Goal: Register for event/course

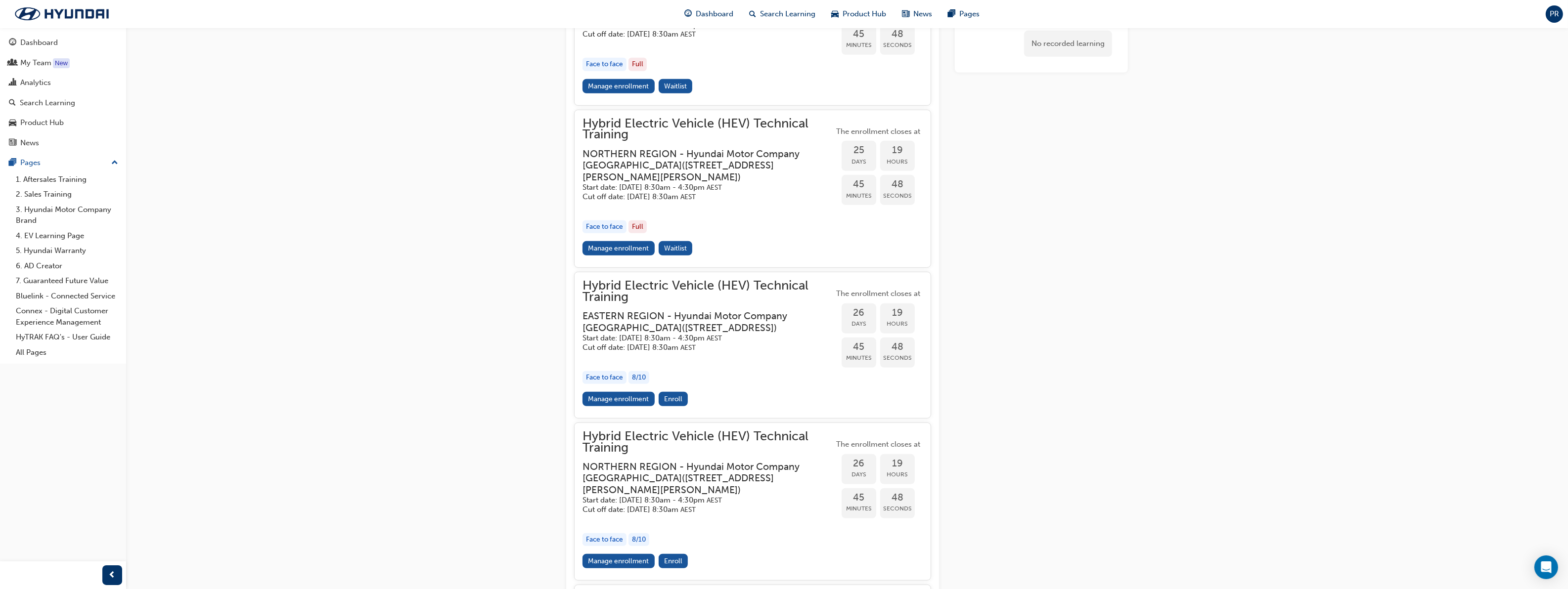
scroll to position [890, 0]
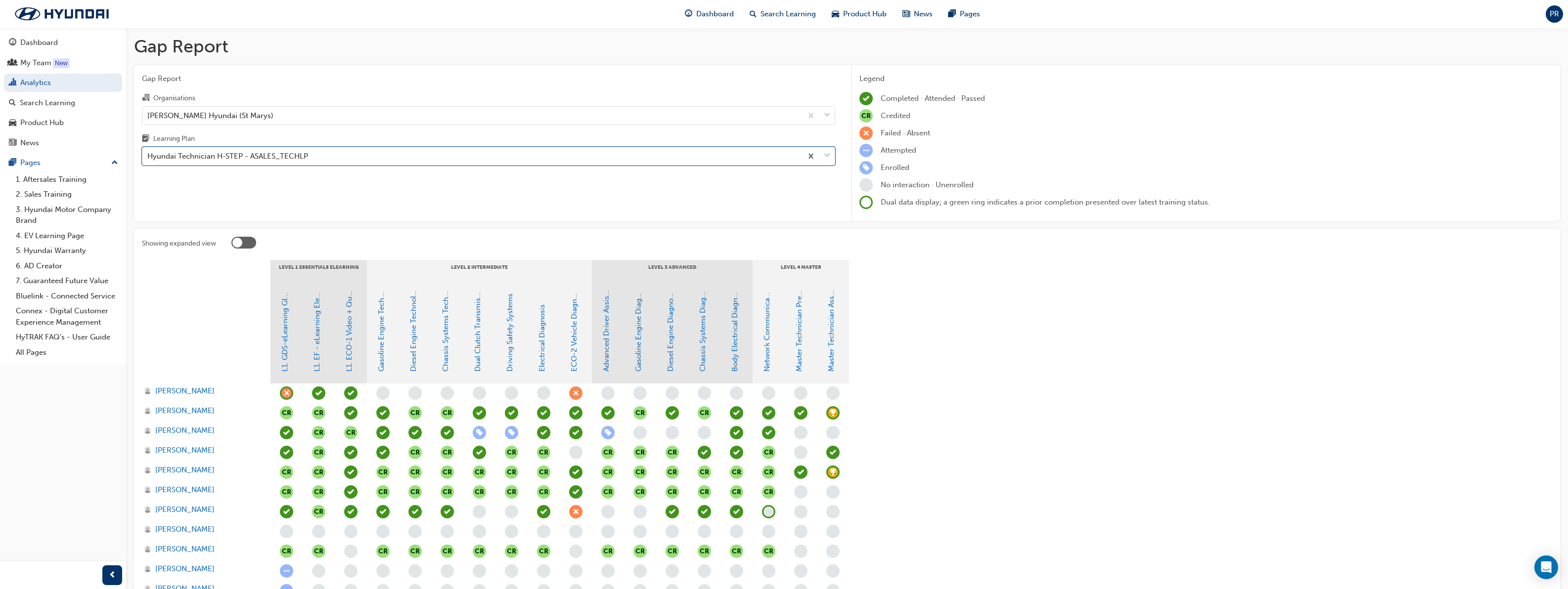
scroll to position [62, 0]
click at [47, 45] on div "Dashboard" at bounding box center [39, 43] width 38 height 11
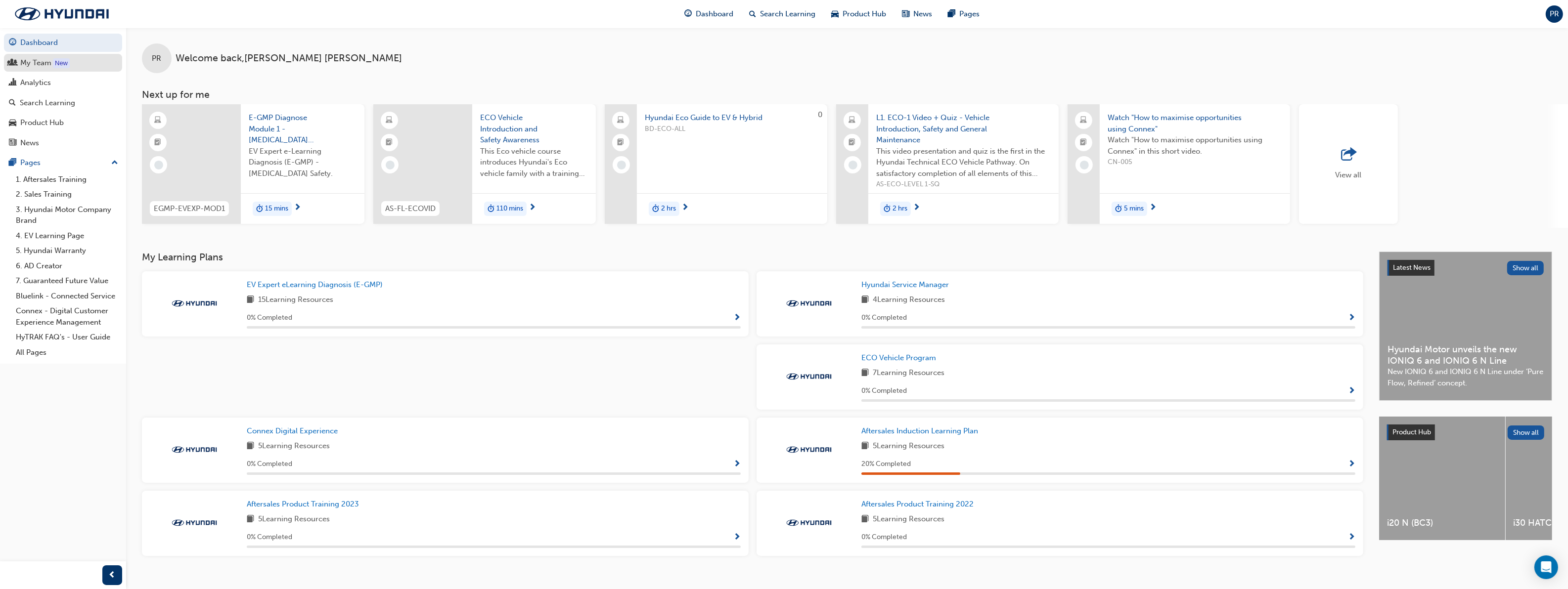
click at [38, 67] on div "My Team" at bounding box center [35, 63] width 31 height 11
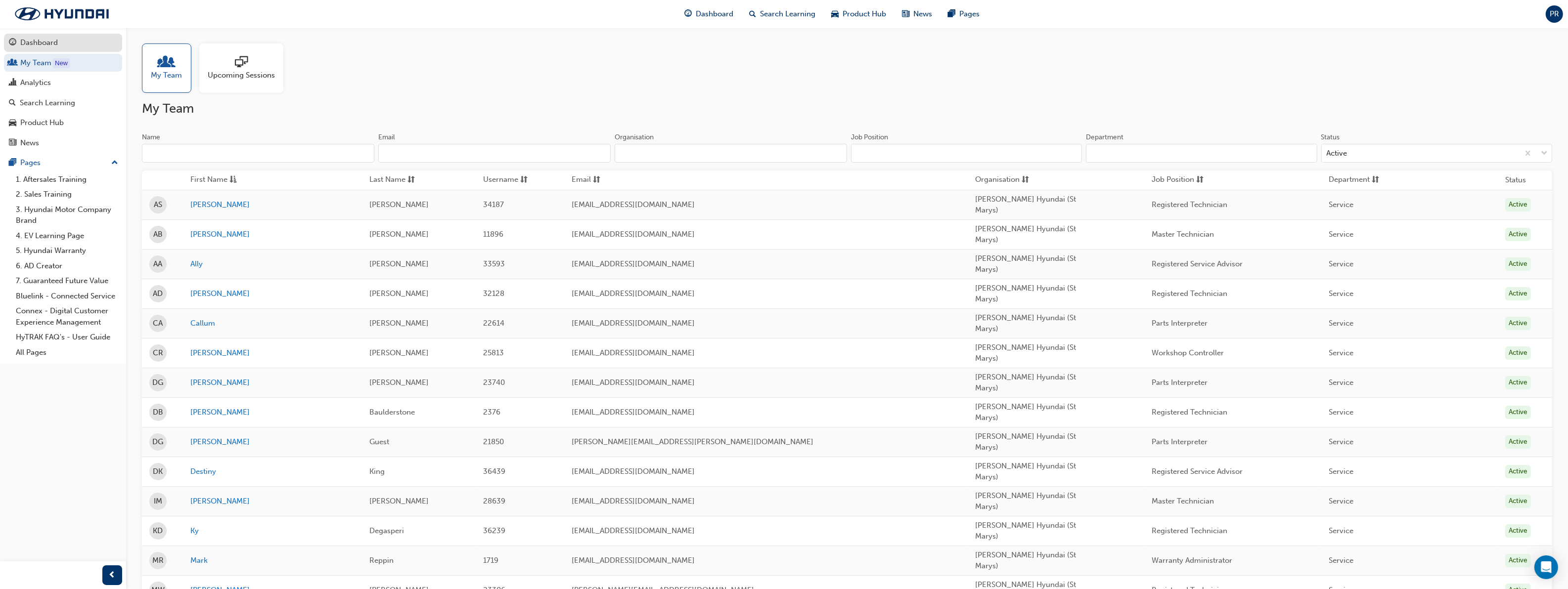
click at [48, 40] on div "Dashboard" at bounding box center [39, 43] width 38 height 11
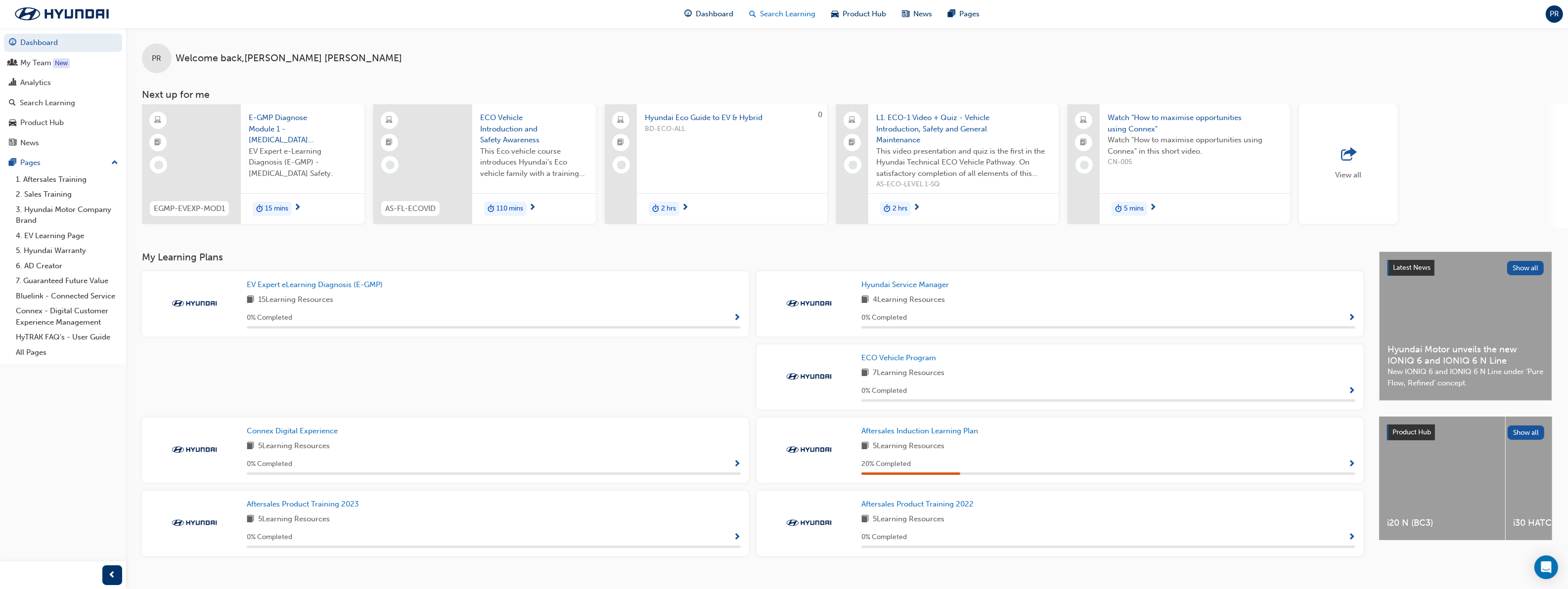
click at [775, 14] on span "Search Learning" at bounding box center [788, 14] width 56 height 11
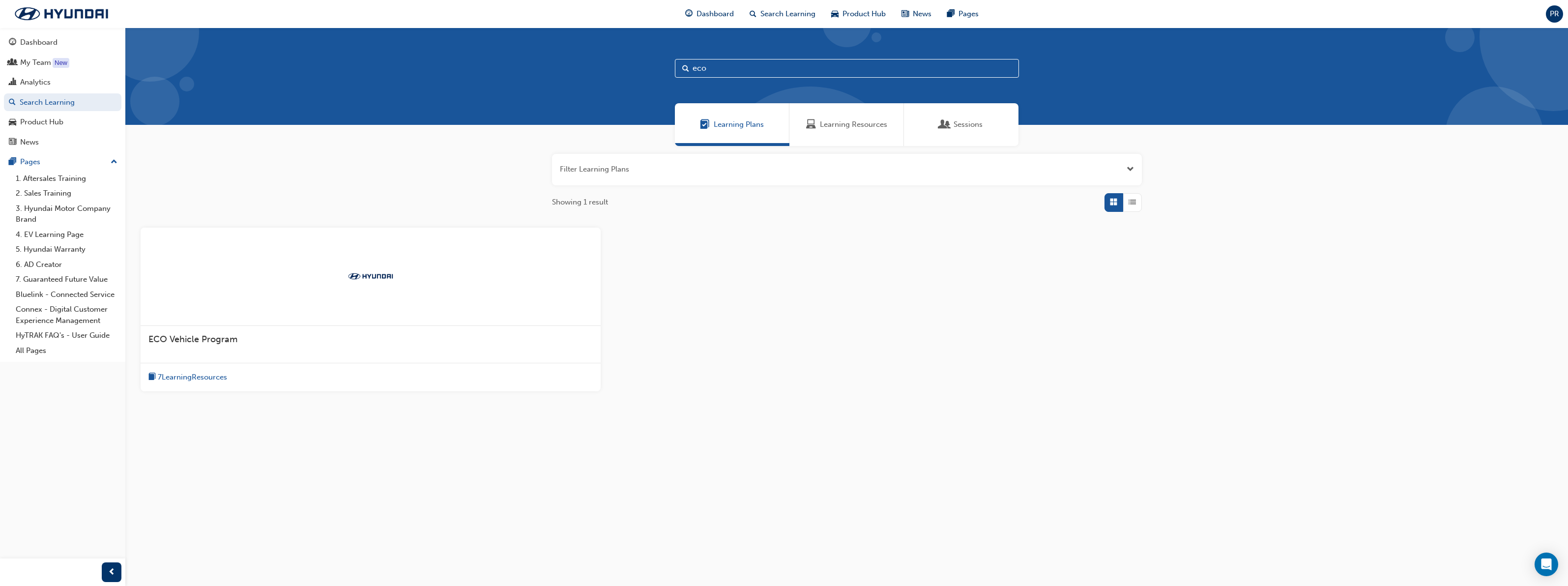
click at [745, 70] on input "eco" at bounding box center [846, 68] width 344 height 18
type input "e"
type input "master tech"
click at [930, 139] on div "Sessions" at bounding box center [961, 124] width 114 height 42
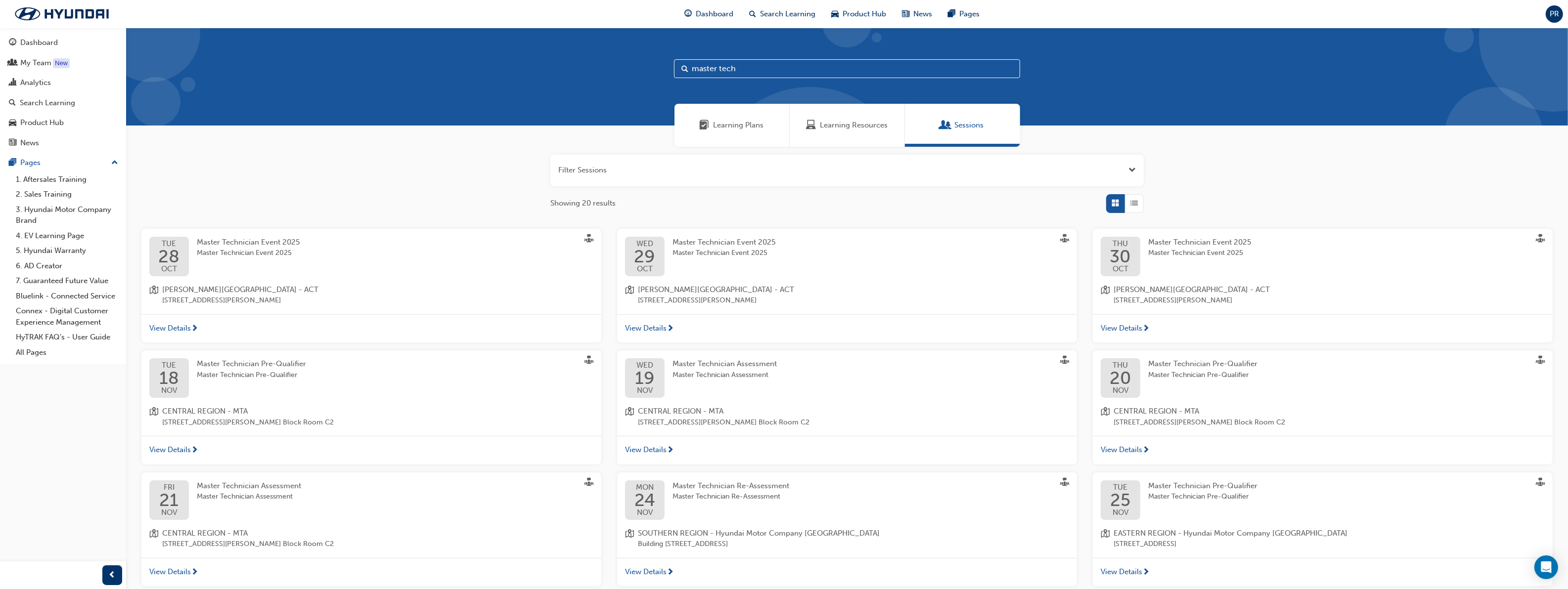
click at [162, 327] on span "View Details" at bounding box center [171, 328] width 42 height 11
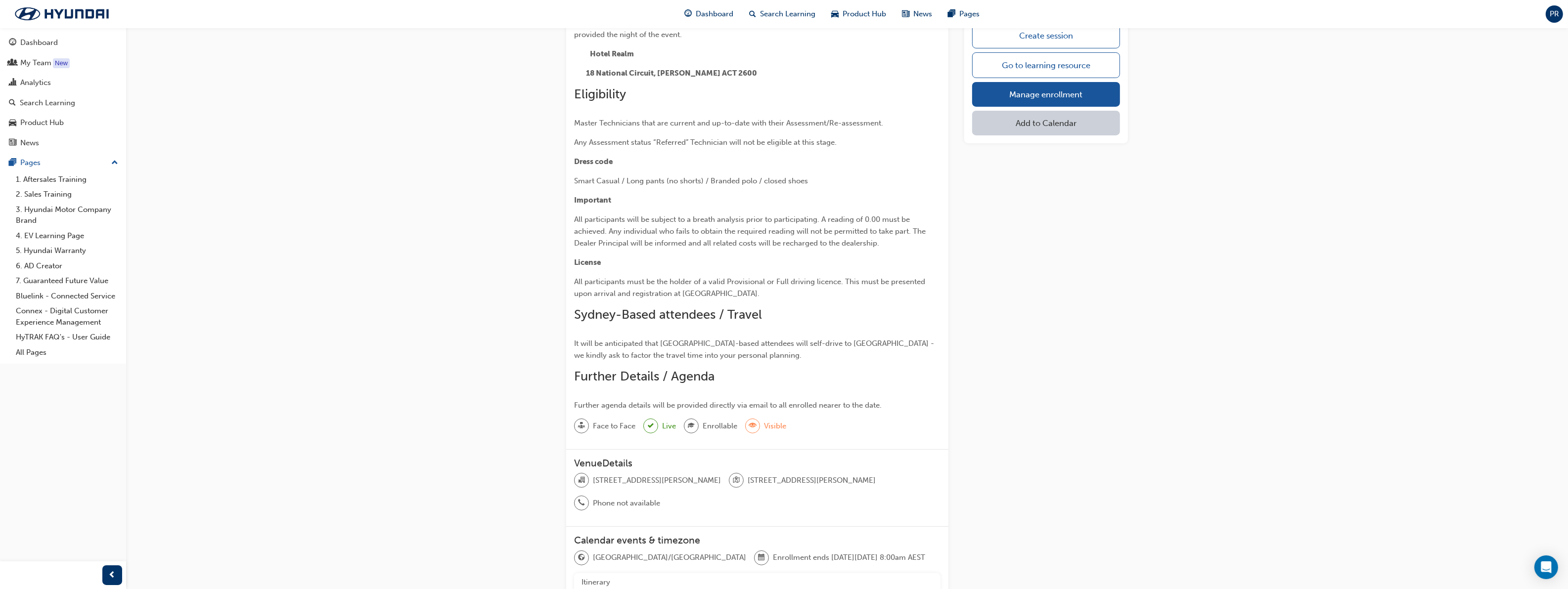
scroll to position [200, 0]
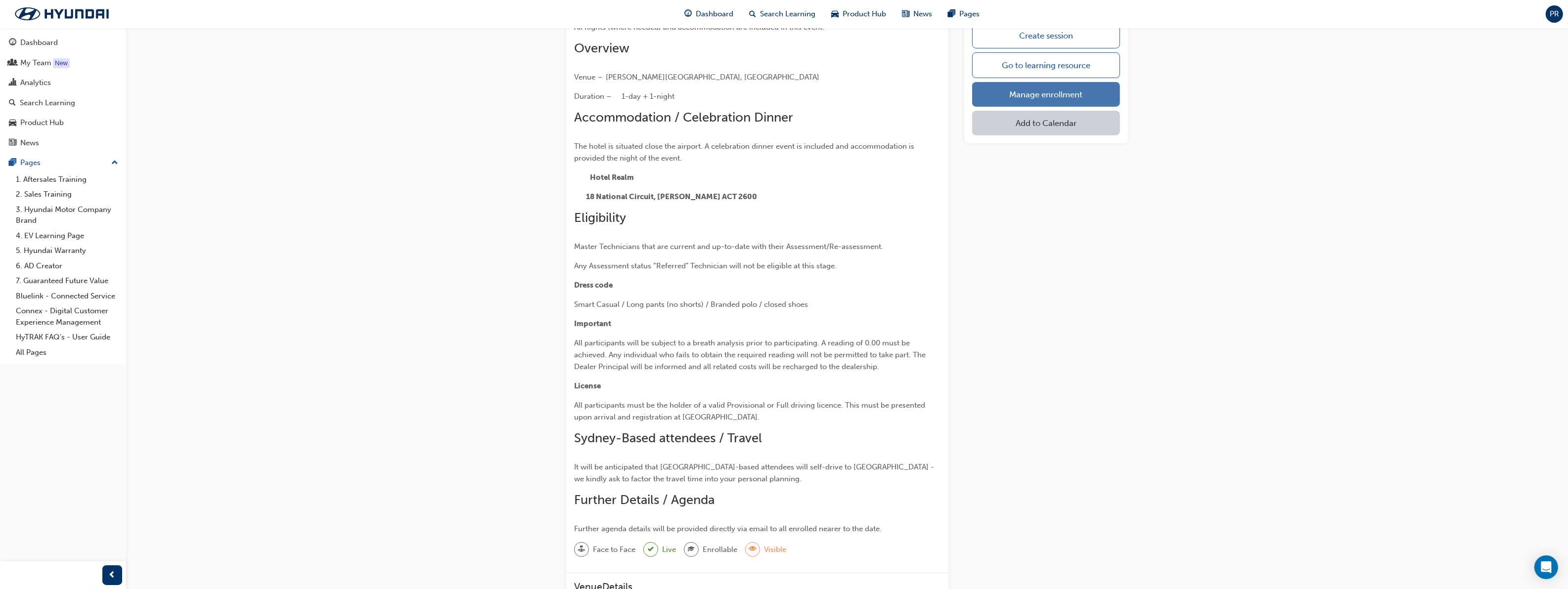
click at [1045, 88] on link "Manage enrollment" at bounding box center [1046, 94] width 148 height 25
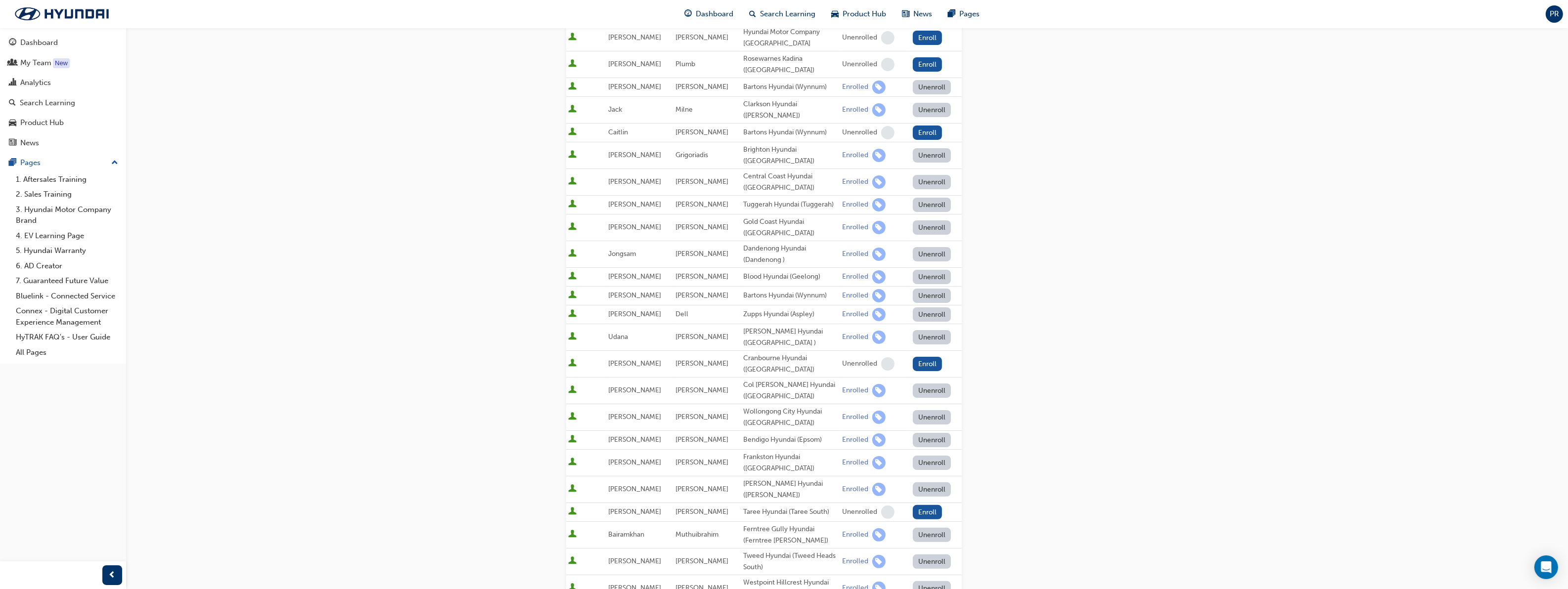
scroll to position [618, 0]
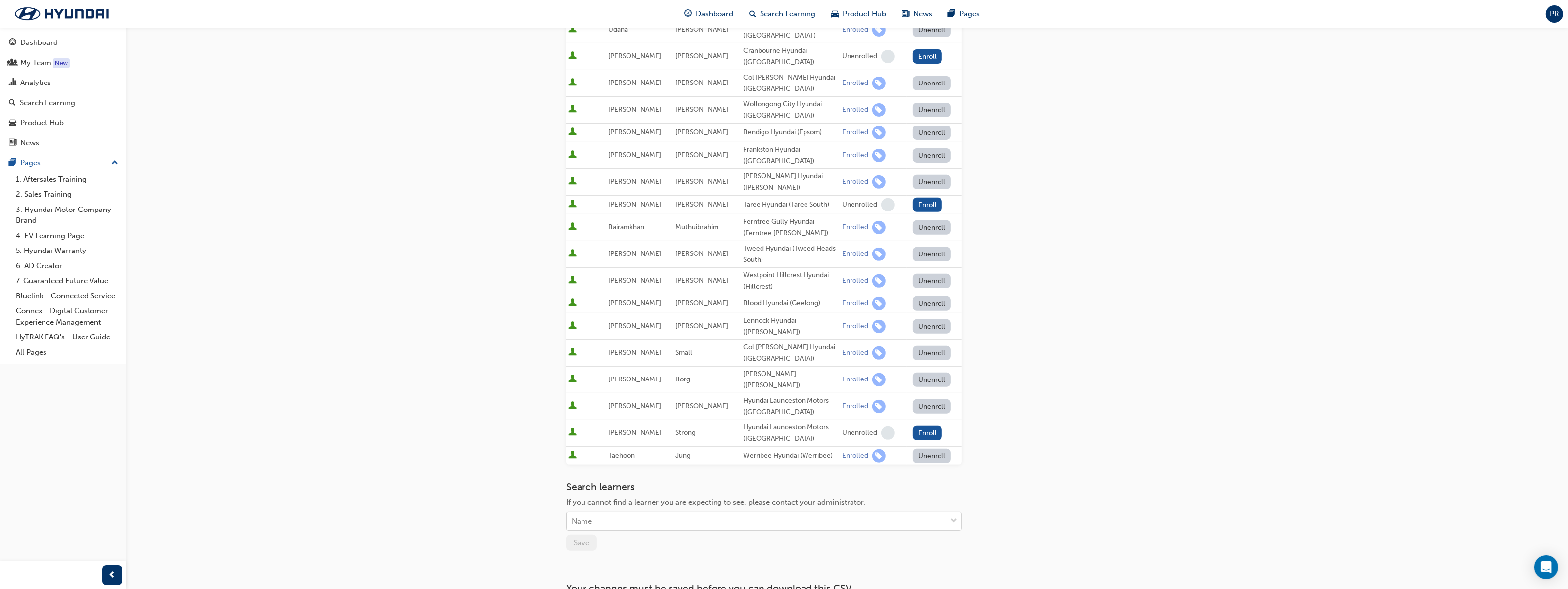
click at [675, 513] on div "Name" at bounding box center [757, 522] width 380 height 18
type input "[PERSON_NAME]"
click at [679, 485] on span "[PERSON_NAME] - [PERSON_NAME] Hyundai (St Marys)" at bounding box center [669, 487] width 193 height 9
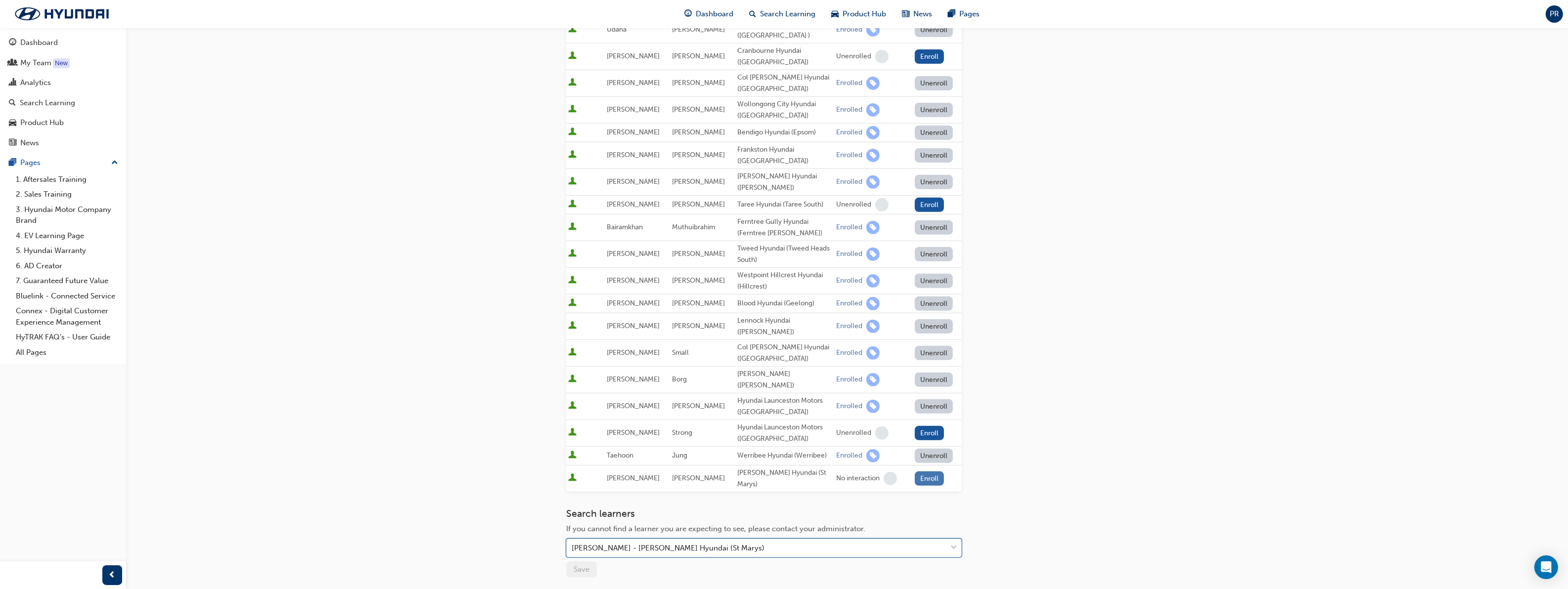
click at [930, 472] on button "Enroll" at bounding box center [929, 479] width 30 height 14
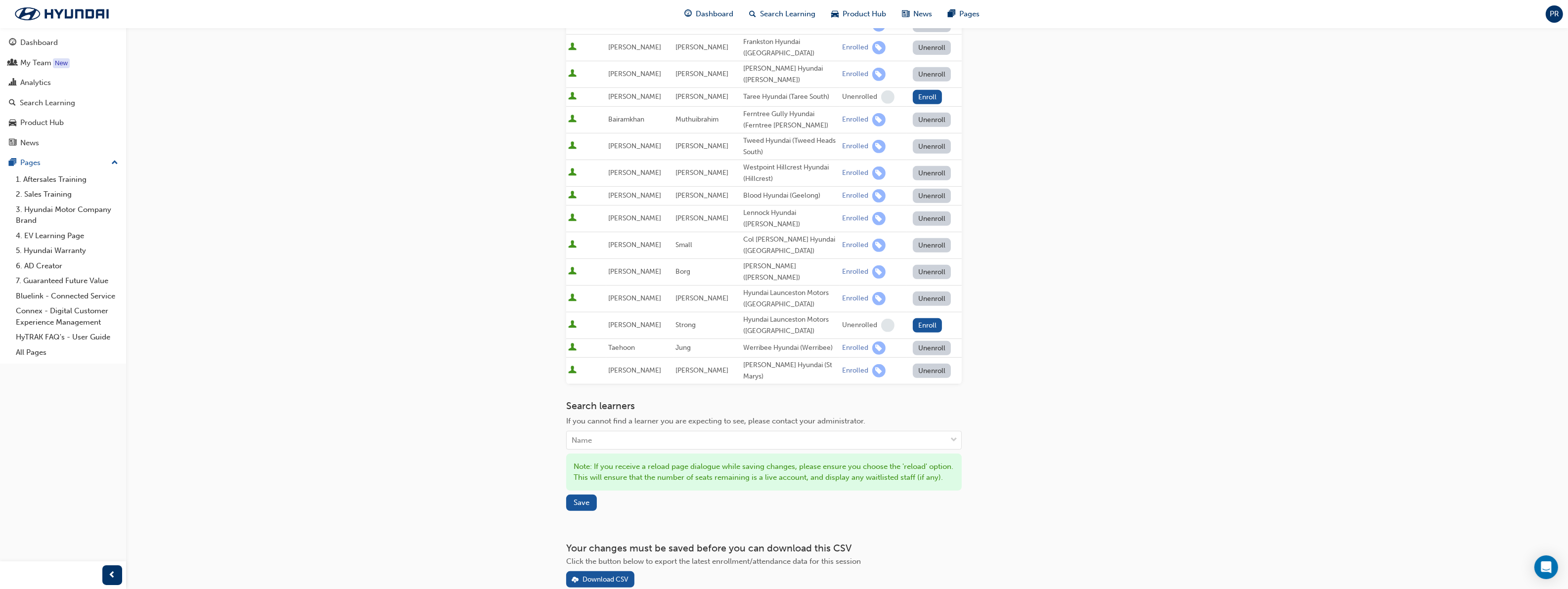
scroll to position [731, 0]
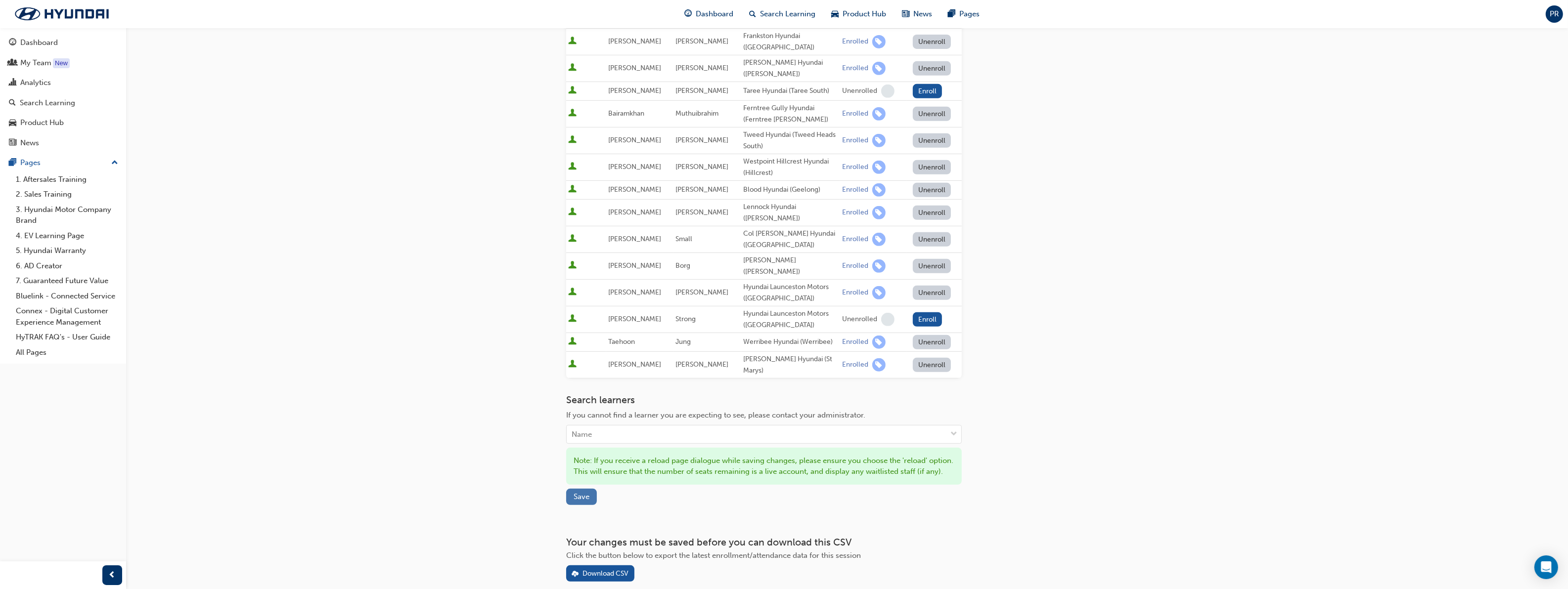
click at [584, 492] on span "Save" at bounding box center [582, 496] width 16 height 9
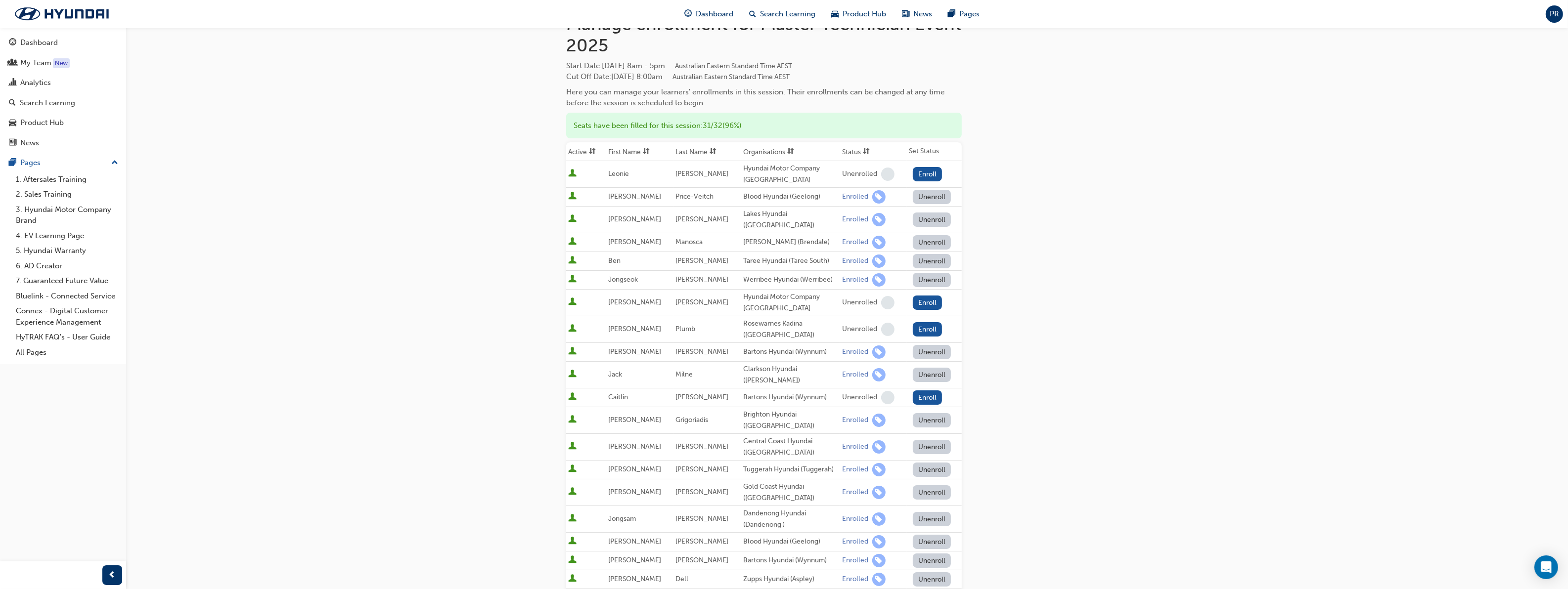
scroll to position [0, 0]
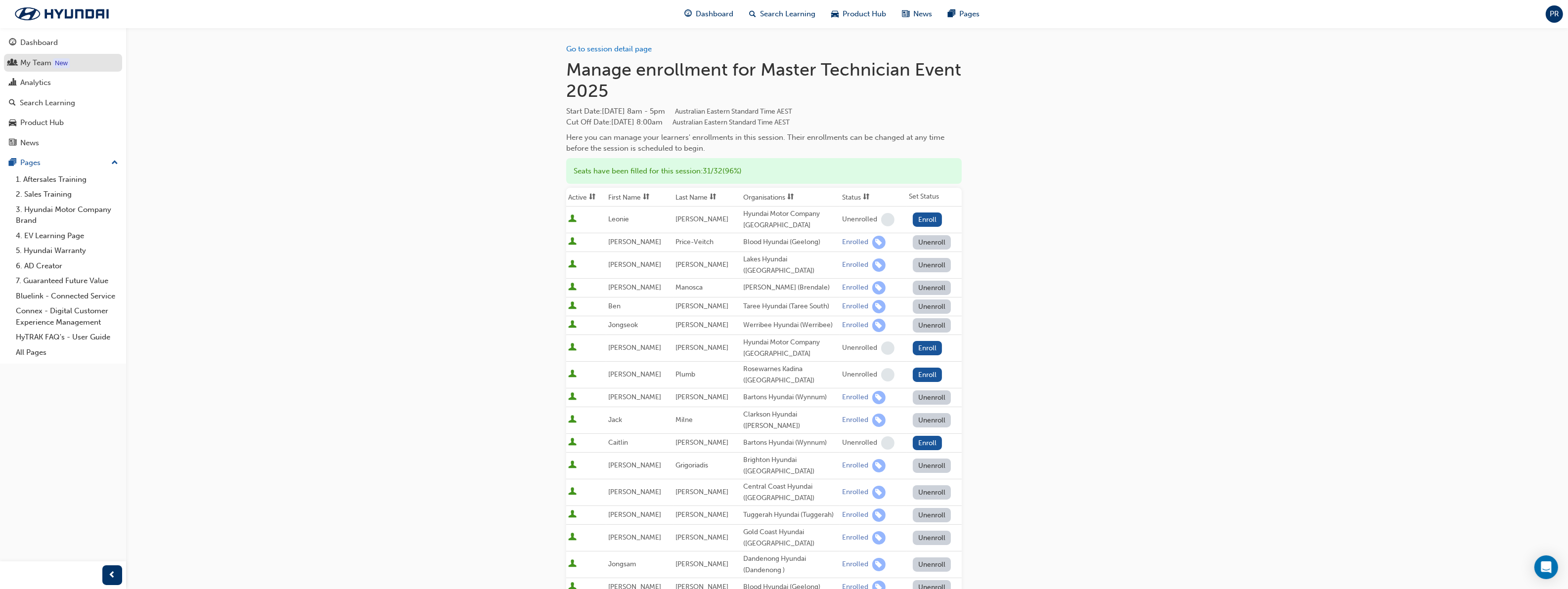
click at [36, 63] on div "My Team" at bounding box center [35, 63] width 31 height 11
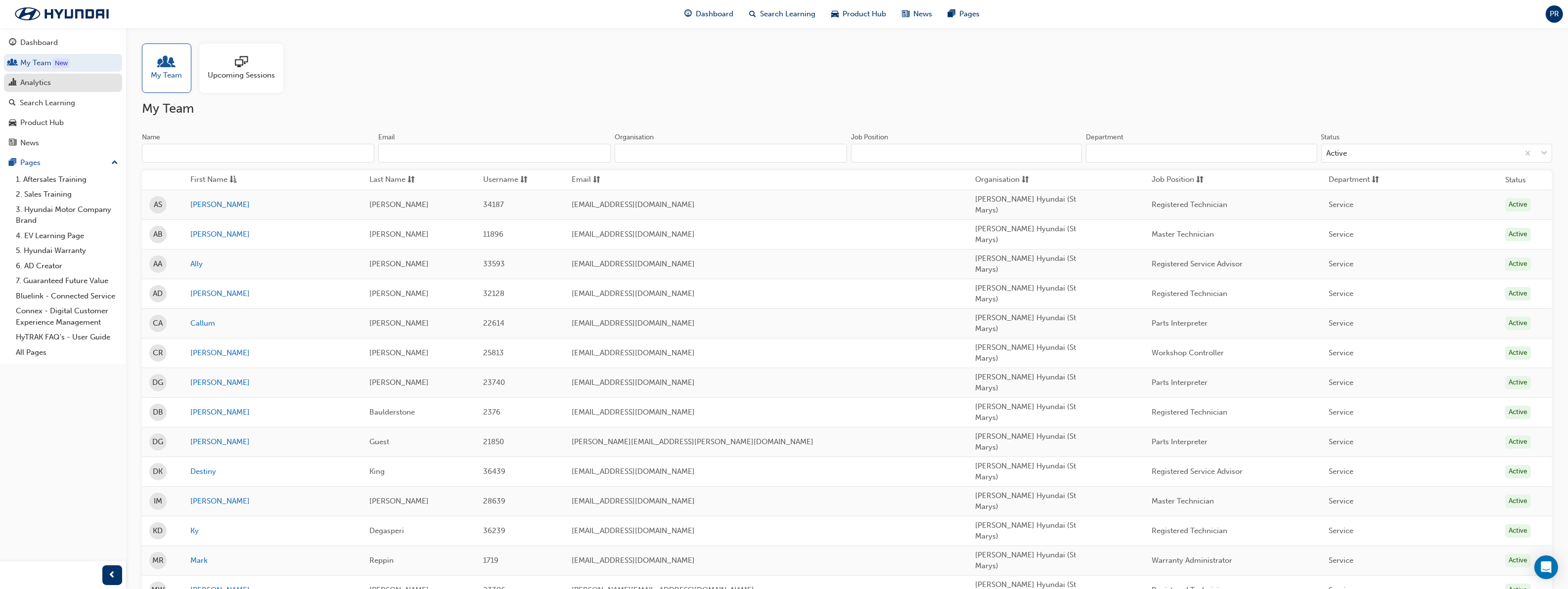
click at [37, 80] on div "Analytics" at bounding box center [35, 83] width 31 height 11
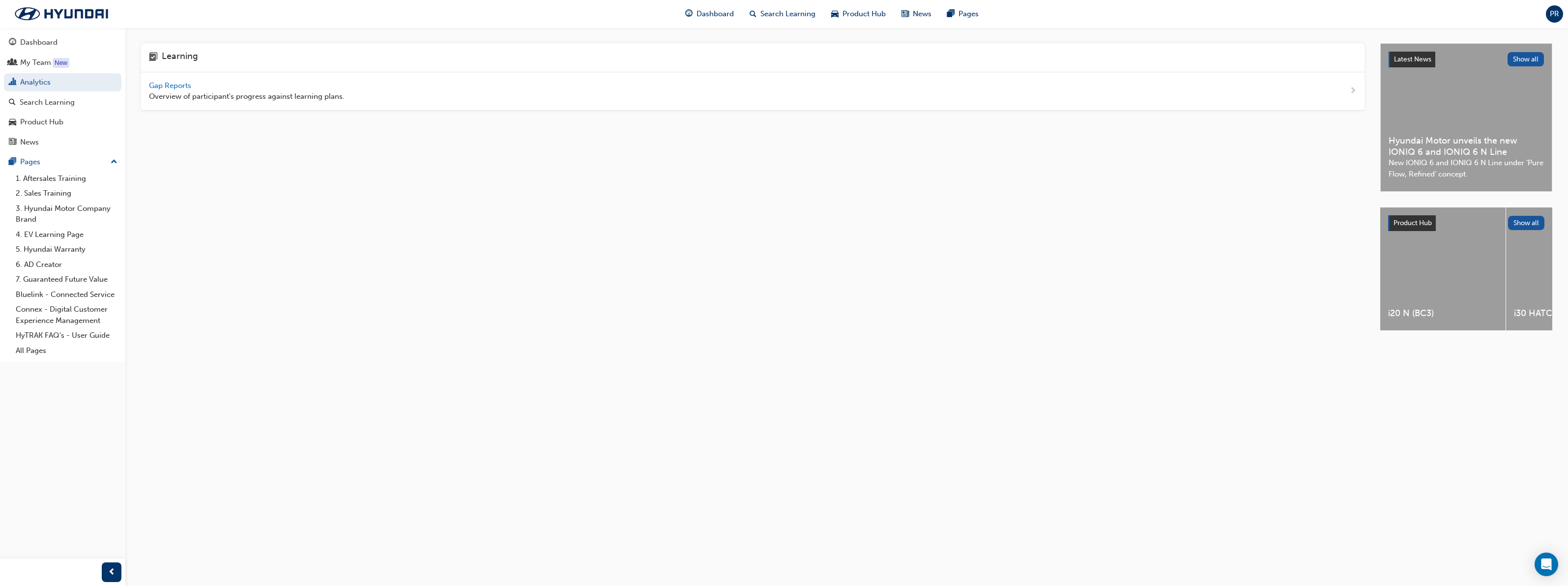
click at [160, 82] on span "Gap Reports" at bounding box center [170, 85] width 44 height 9
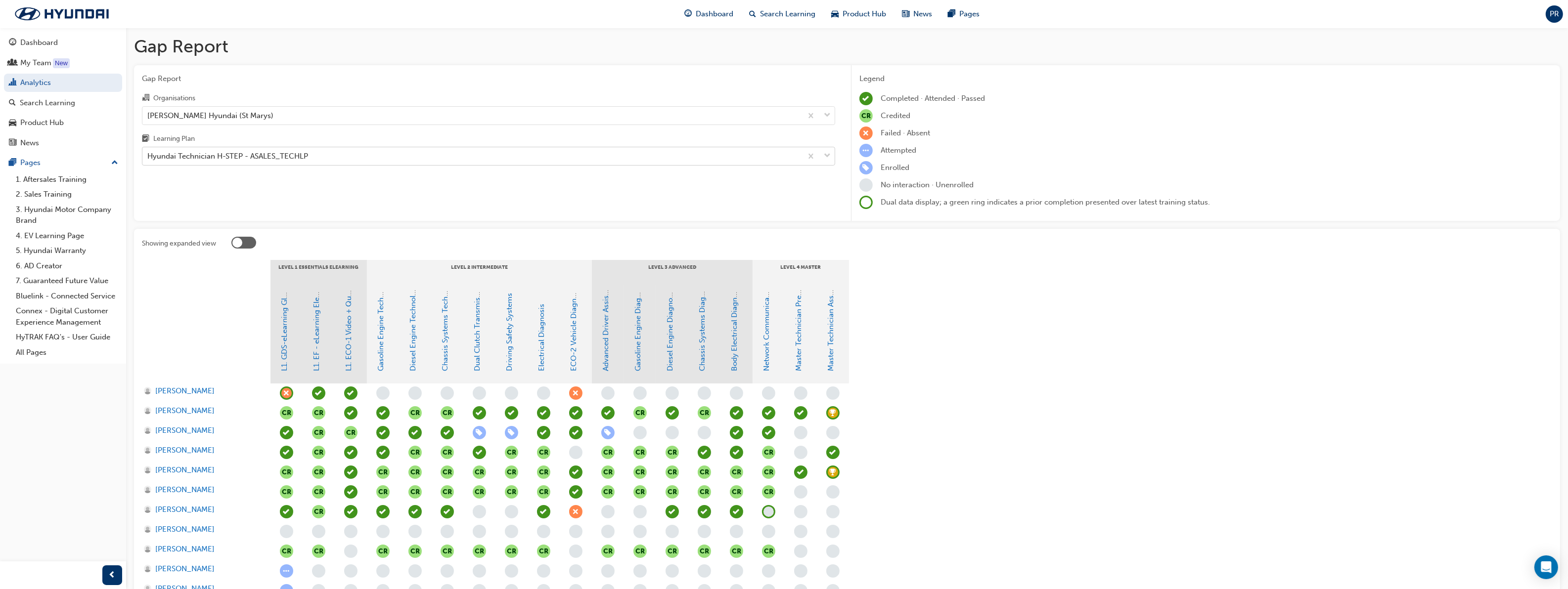
click at [361, 159] on div "Hyundai Technician H-STEP - ASALES_TECHLP" at bounding box center [472, 157] width 660 height 18
click at [148, 159] on input "Learning Plan Hyundai Technician H-STEP - ASALES_TECHLP" at bounding box center [147, 156] width 1 height 8
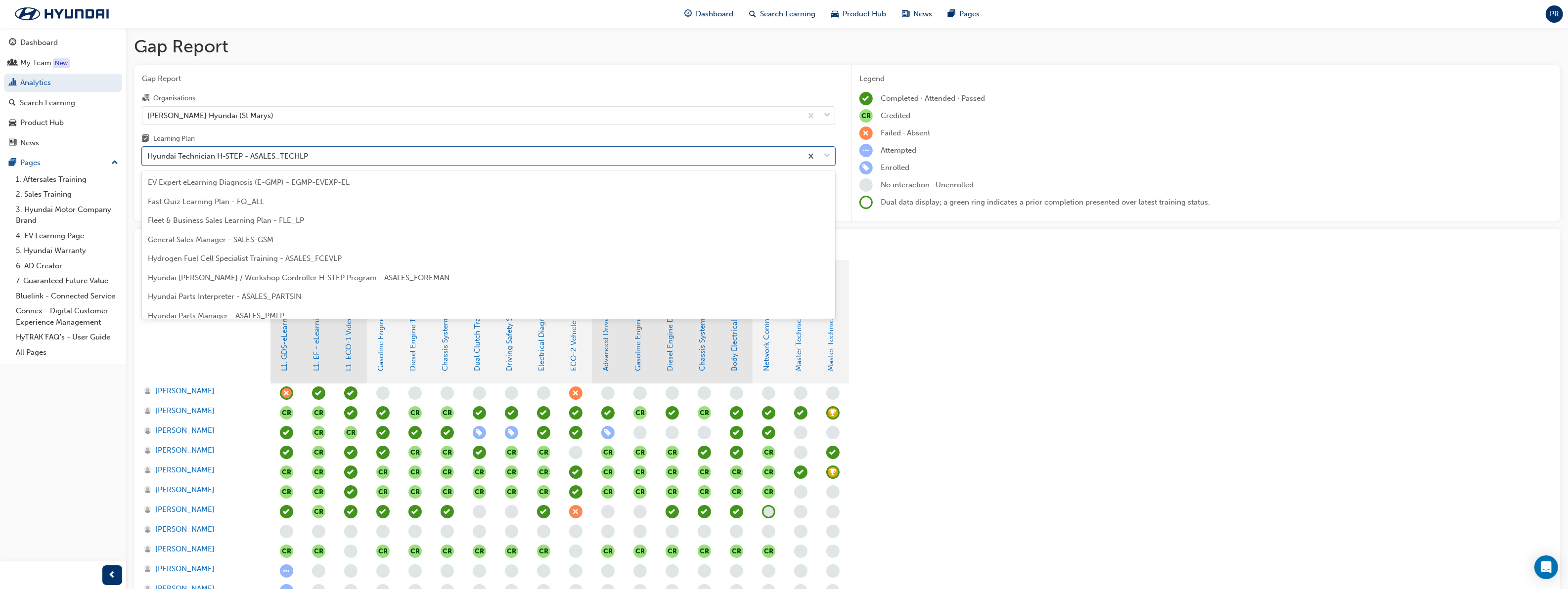
scroll to position [75, 0]
click at [334, 199] on div "ECO Vehicle Program - ASALES_EVLP" at bounding box center [488, 203] width 693 height 19
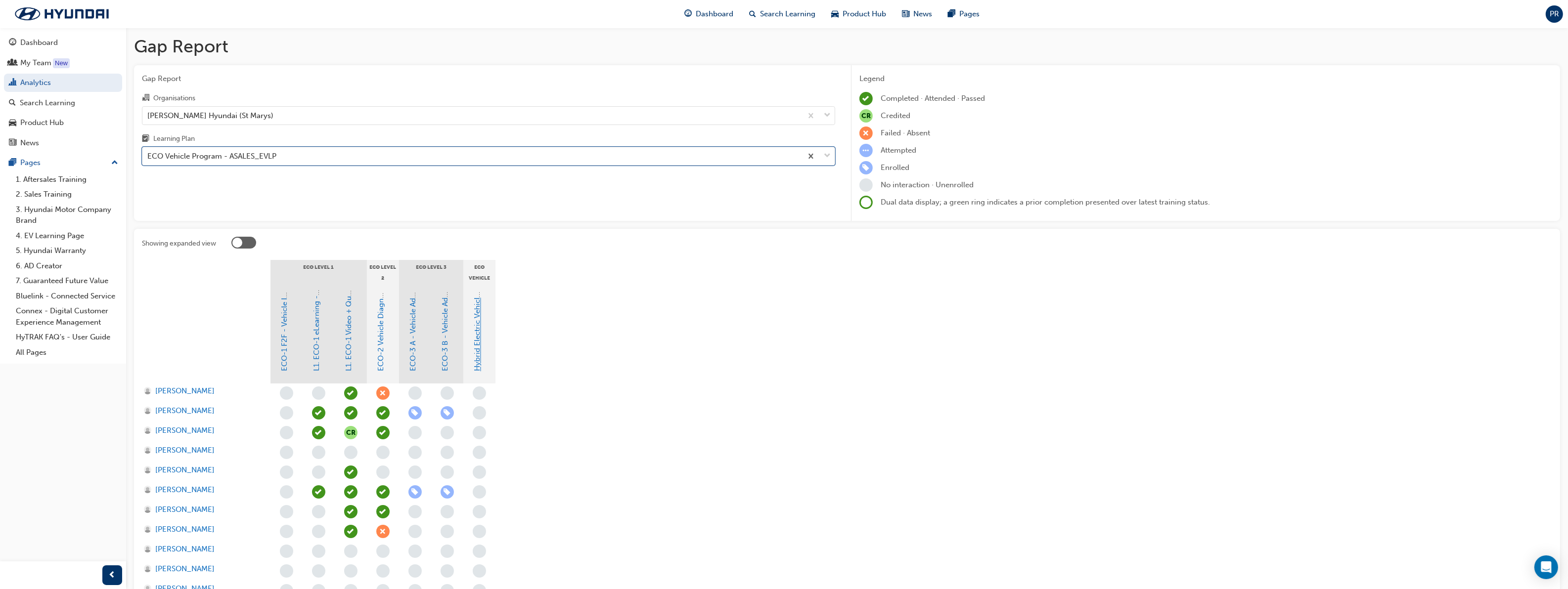
click at [478, 352] on link "Hybrid Electric Vehicle (HEV) Technical Training" at bounding box center [477, 290] width 9 height 163
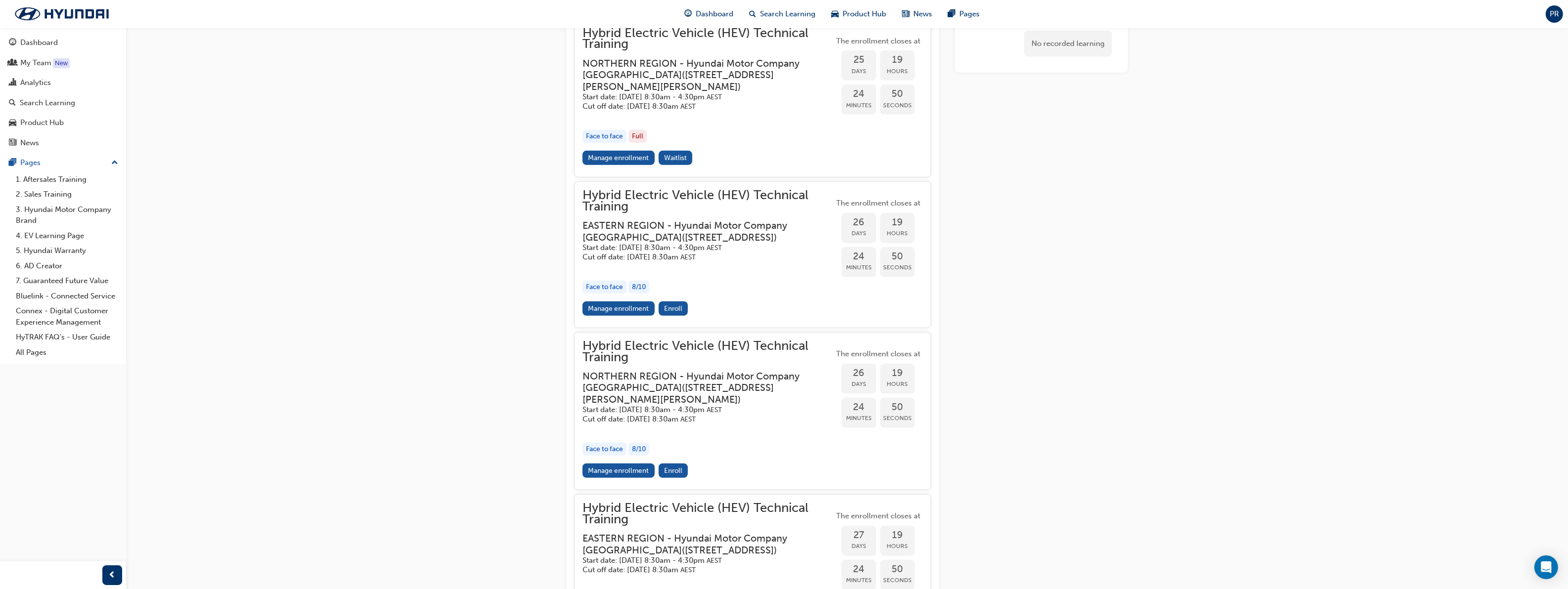
scroll to position [1113, 0]
click at [671, 313] on span "Enroll" at bounding box center [673, 309] width 19 height 8
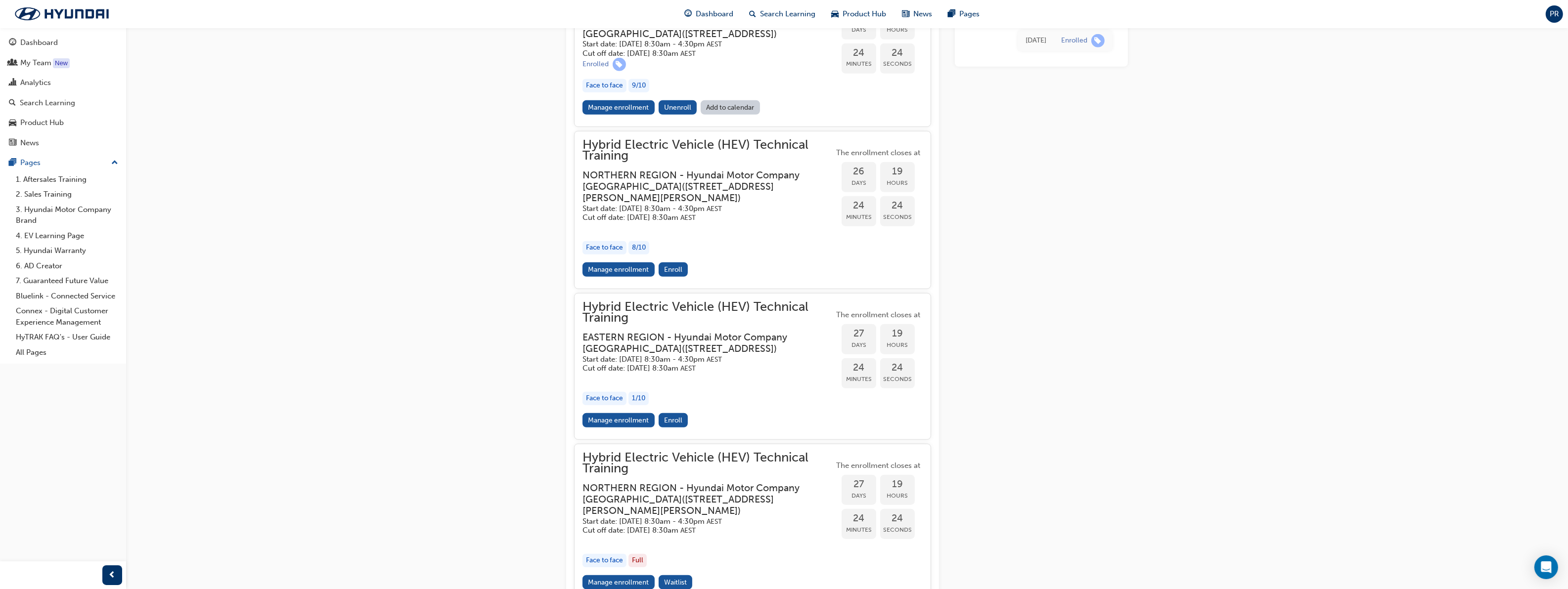
scroll to position [1298, 0]
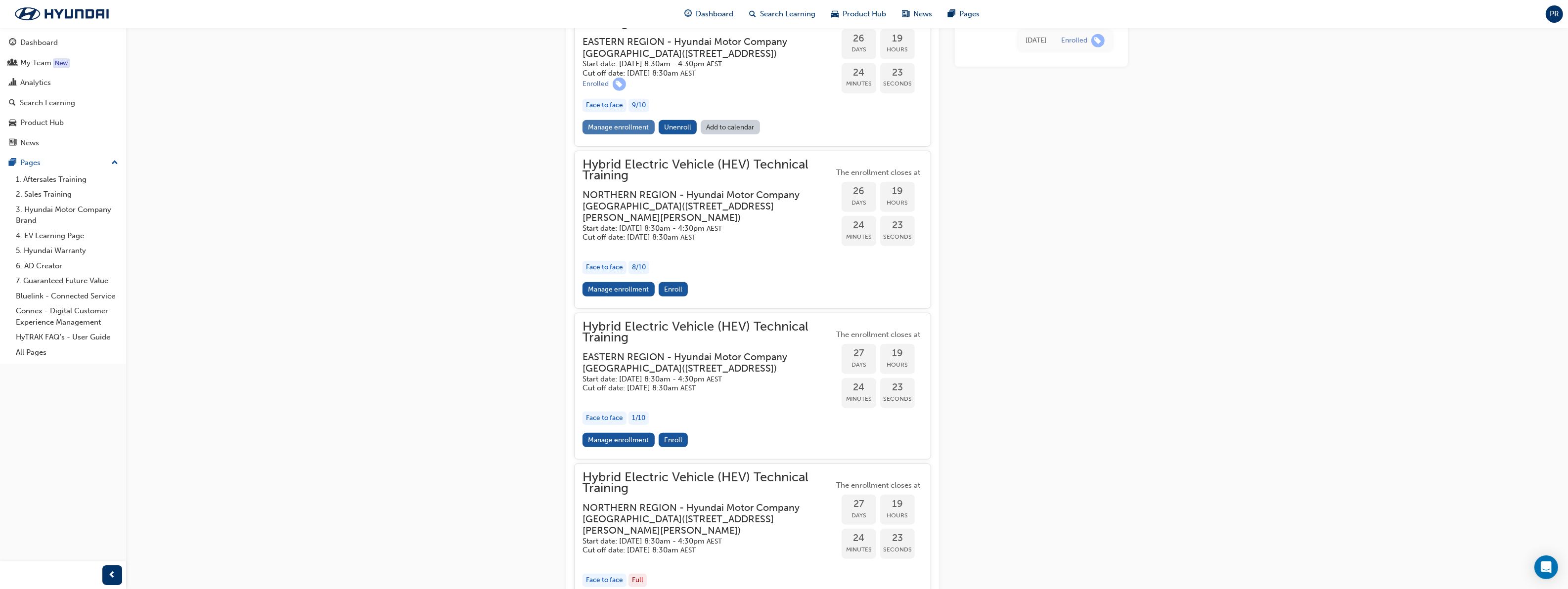
click at [636, 134] on link "Manage enrollment" at bounding box center [619, 127] width 72 height 14
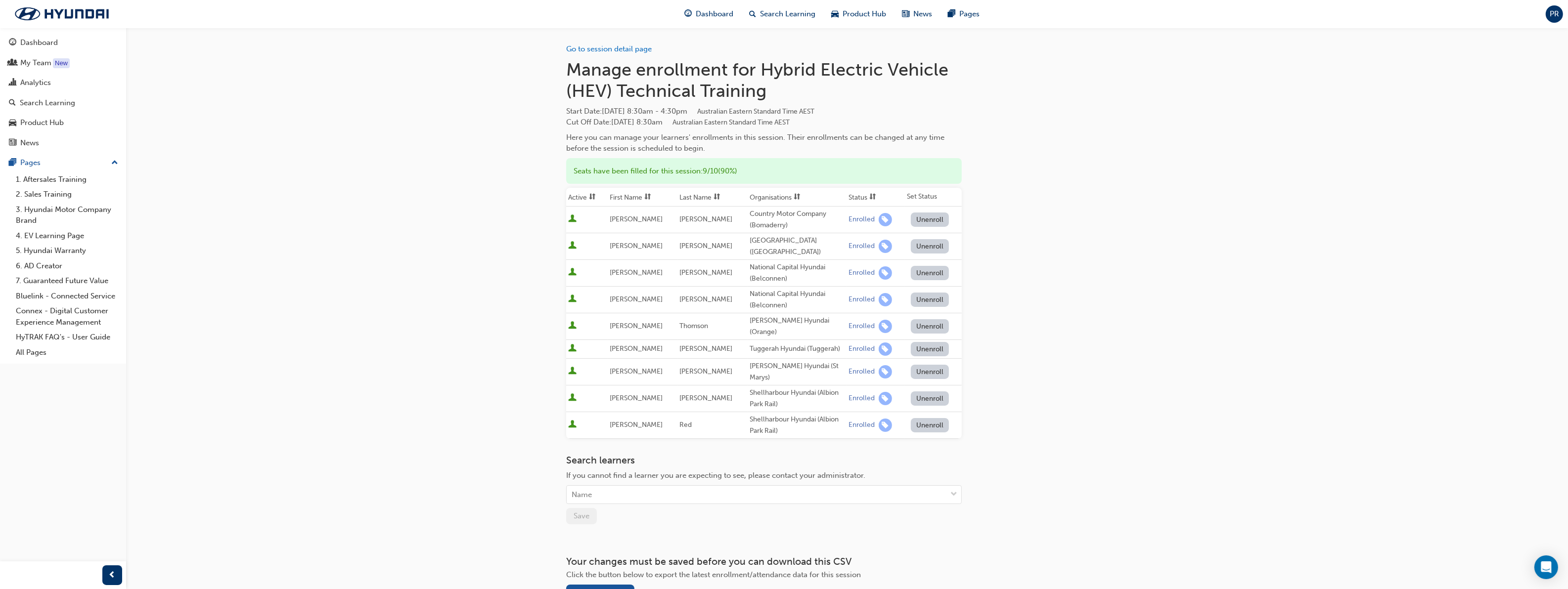
click at [925, 365] on button "Unenroll" at bounding box center [930, 372] width 39 height 14
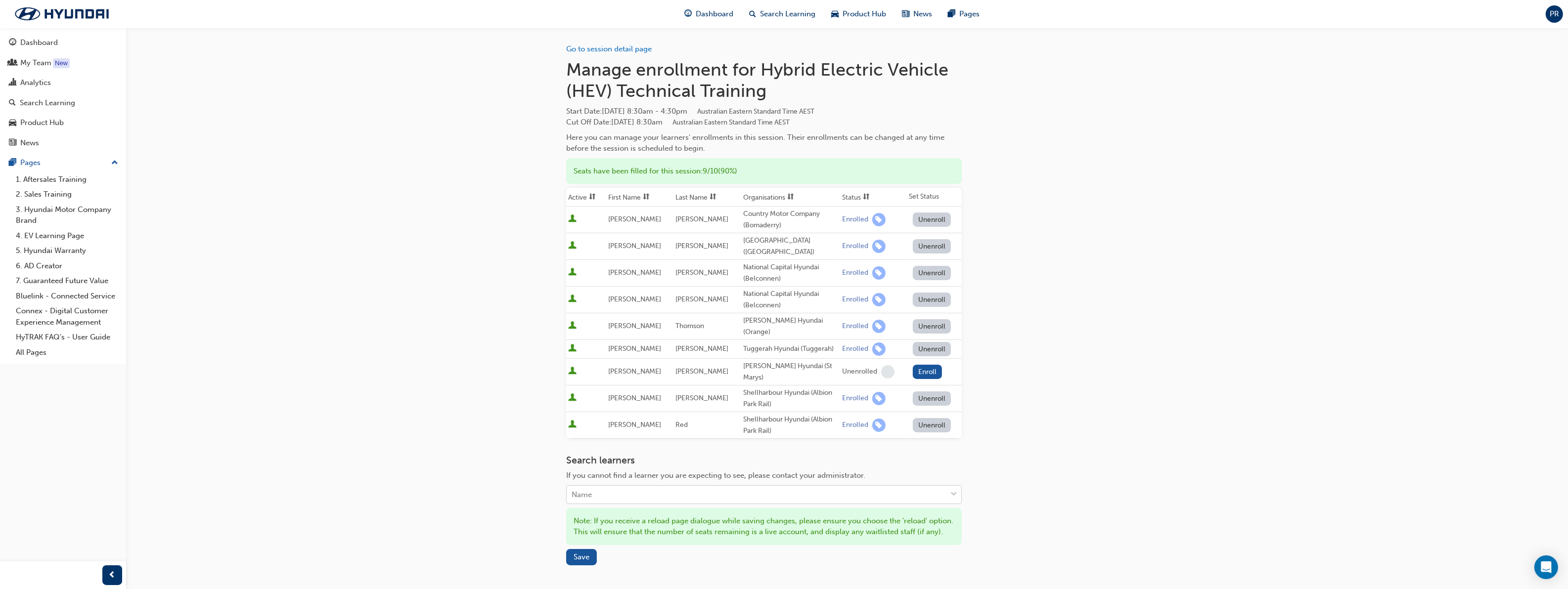
click at [630, 486] on div "Name" at bounding box center [757, 495] width 380 height 18
type input "adam"
click at [637, 512] on span "[PERSON_NAME] - [PERSON_NAME] Hyundai (St Marys)" at bounding box center [669, 511] width 193 height 9
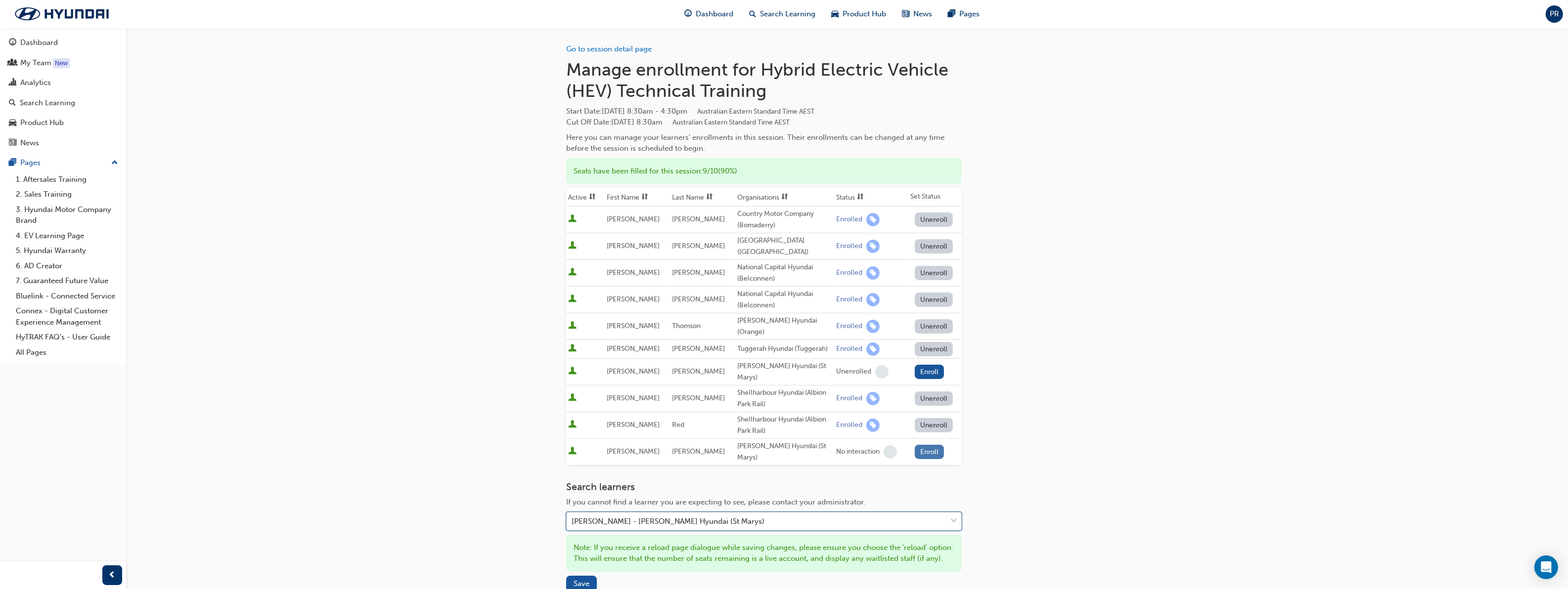
click at [923, 445] on button "Enroll" at bounding box center [929, 452] width 30 height 14
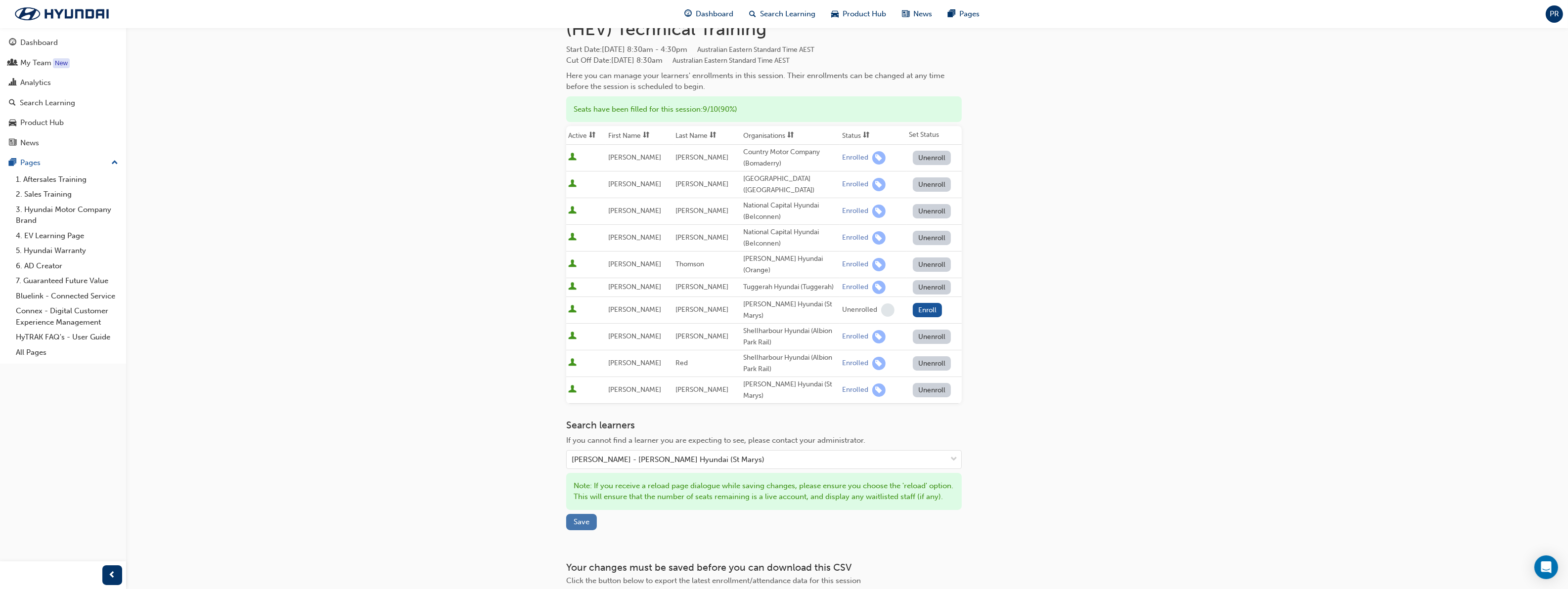
click at [584, 526] on span "Save" at bounding box center [582, 521] width 16 height 9
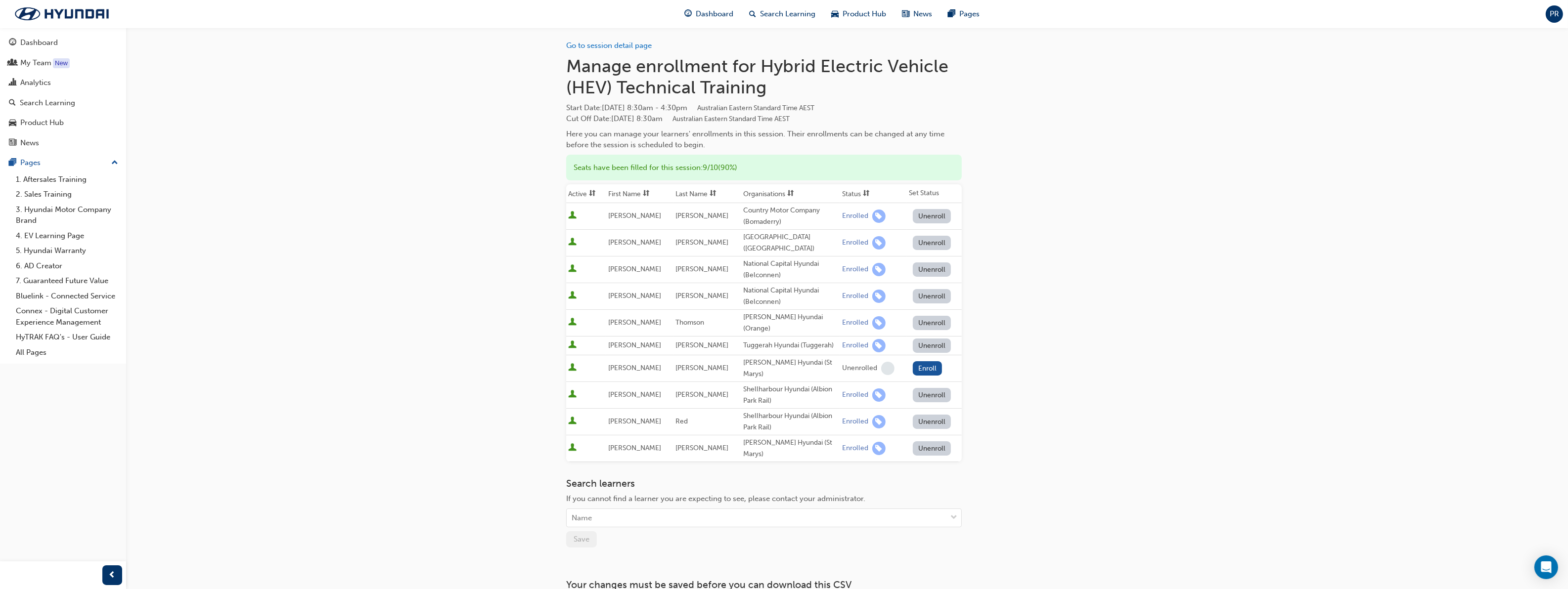
scroll to position [0, 0]
click at [612, 51] on link "Go to session detail page" at bounding box center [609, 48] width 85 height 9
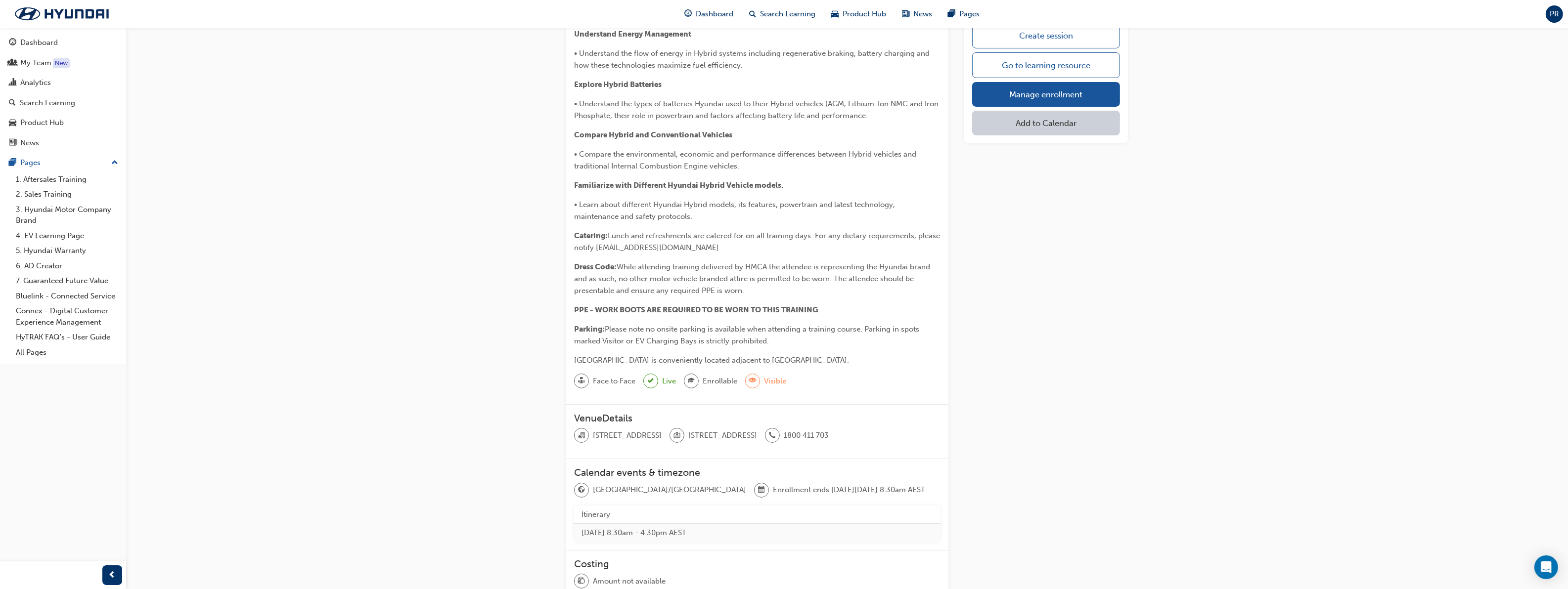
scroll to position [449, 0]
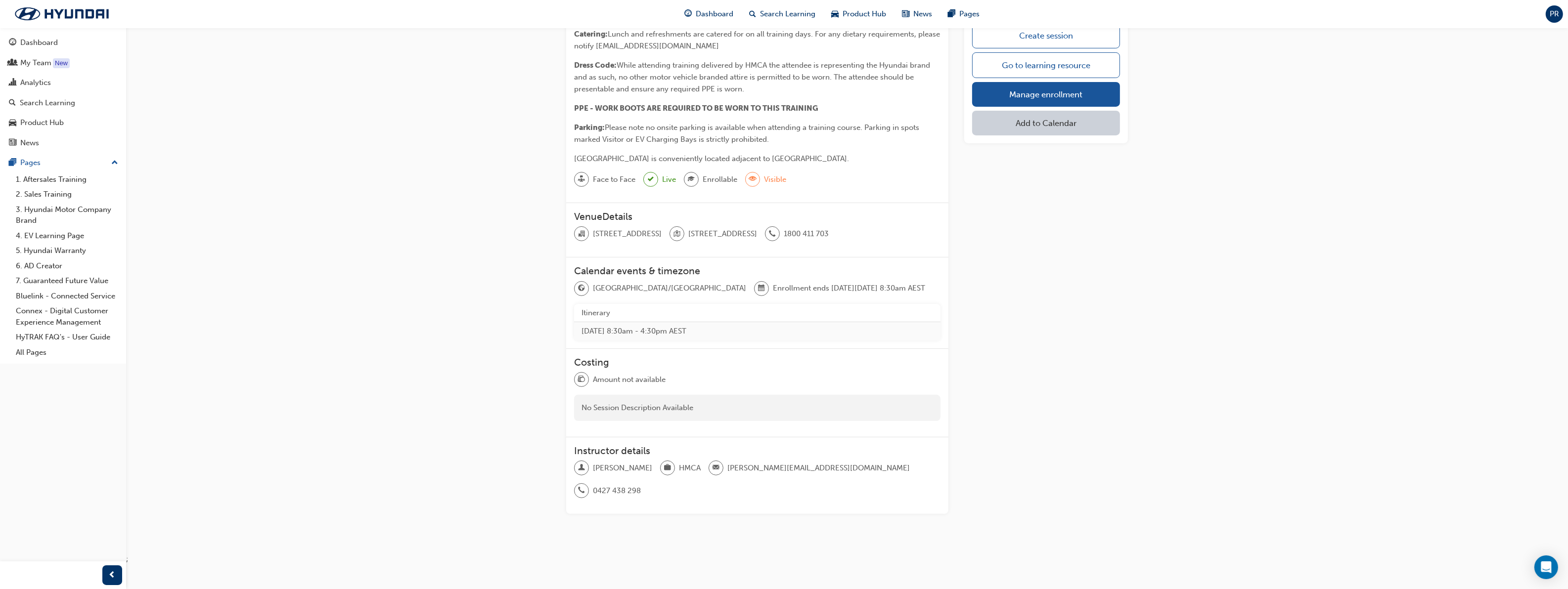
drag, startPoint x: 593, startPoint y: 233, endPoint x: 717, endPoint y: 235, distance: 124.0
click at [662, 235] on span "[STREET_ADDRESS]" at bounding box center [627, 234] width 68 height 11
copy span "394 Lane Cove Road Macquarie Park"
